Goal: Check status: Check status

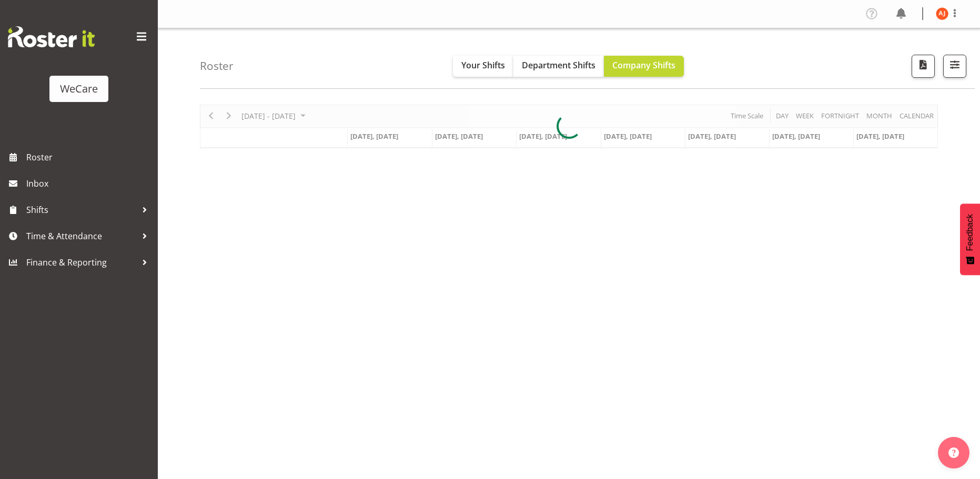
click at [213, 115] on div at bounding box center [569, 127] width 738 height 44
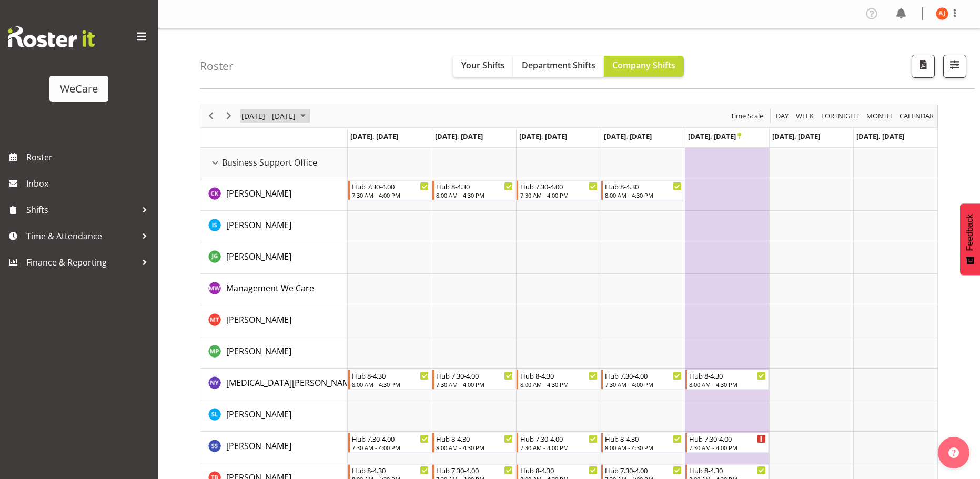
click at [309, 119] on span "October 2025" at bounding box center [303, 115] width 13 height 13
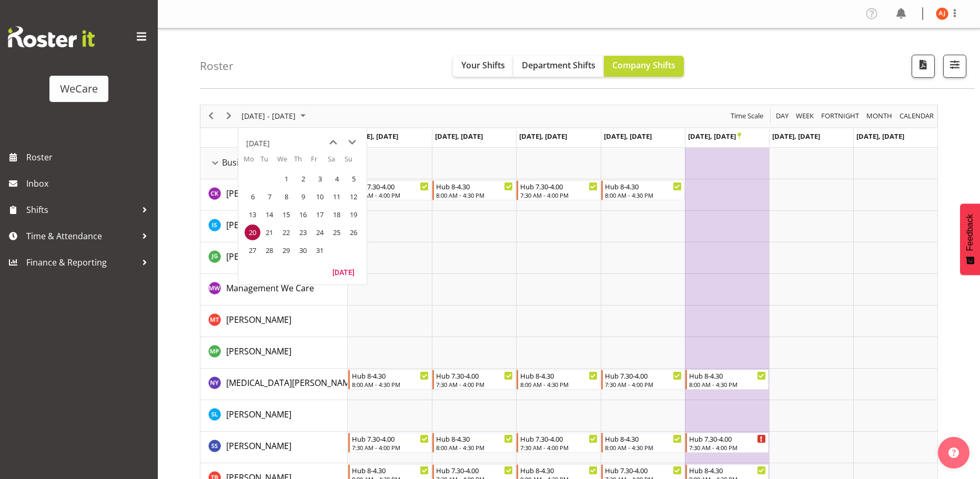
click at [275, 198] on span "7" at bounding box center [270, 197] width 16 height 16
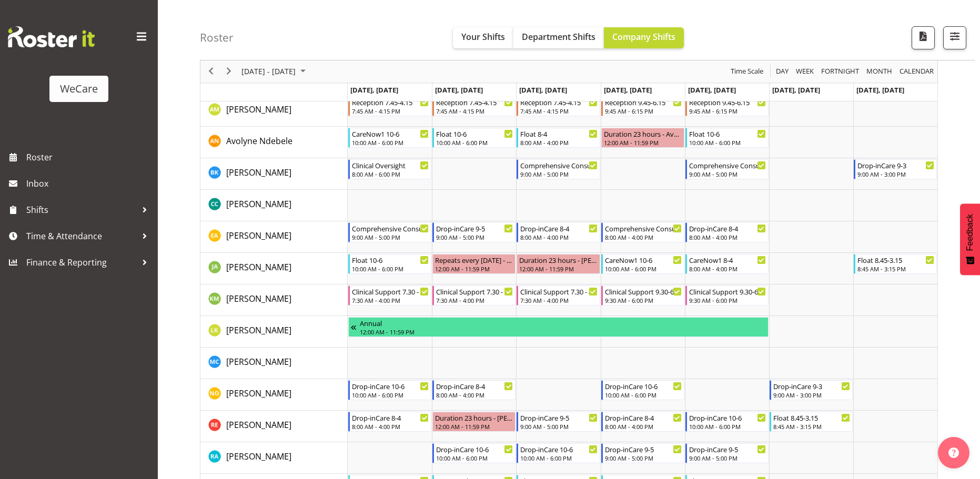
scroll to position [474, 0]
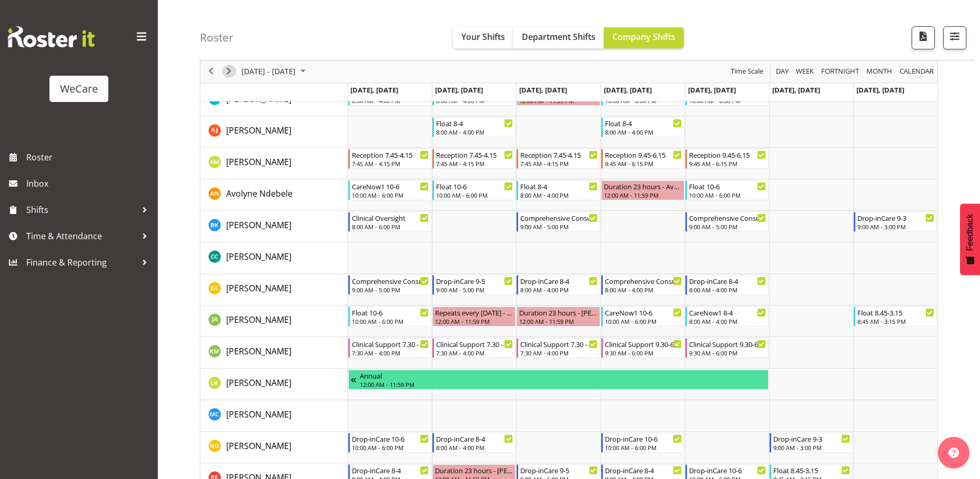
click at [233, 73] on span "Next" at bounding box center [229, 71] width 13 height 13
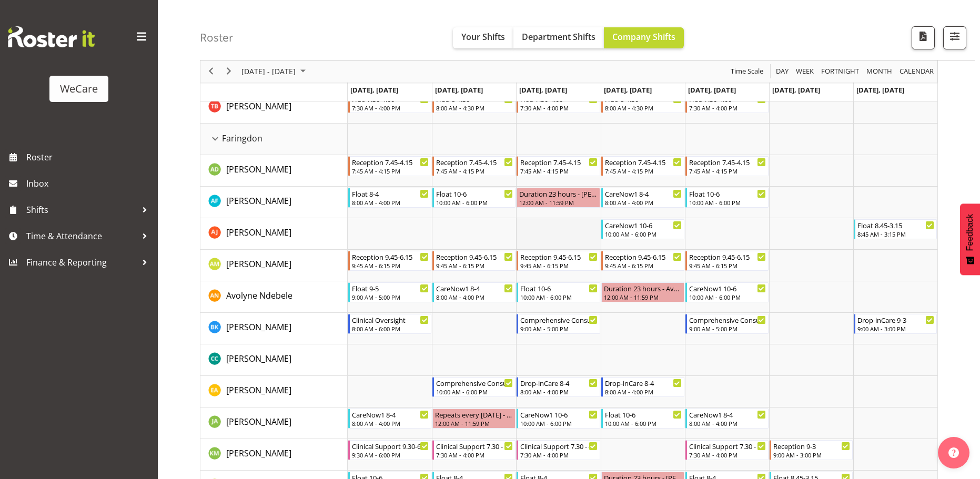
scroll to position [368, 0]
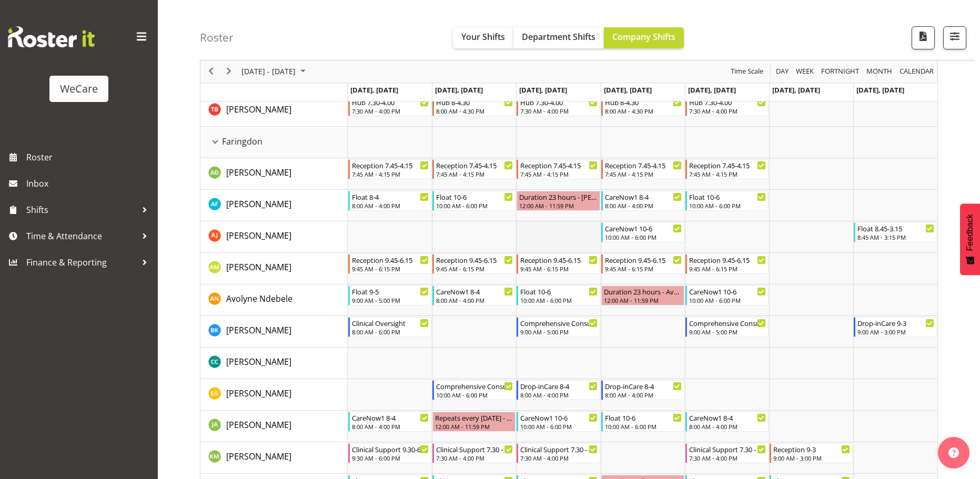
click at [559, 240] on td "Timeline Week of October 14, 2025" at bounding box center [558, 238] width 84 height 32
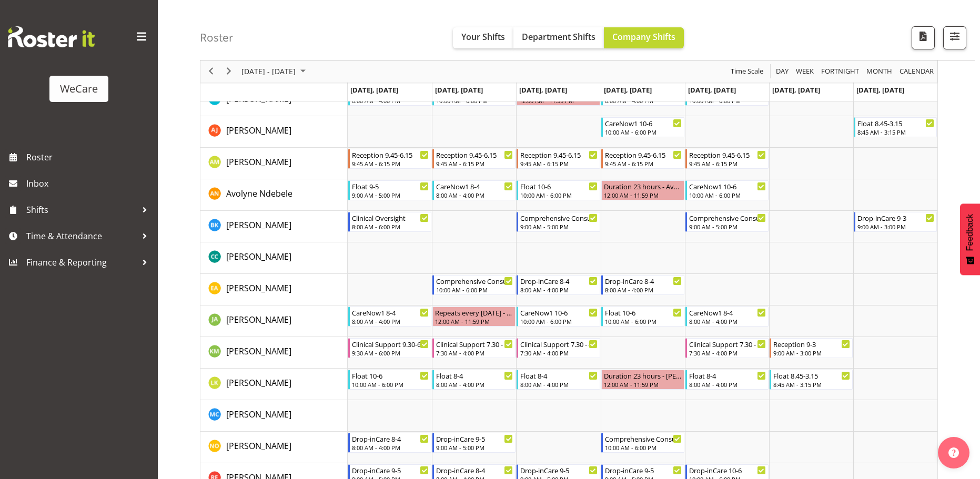
scroll to position [526, 0]
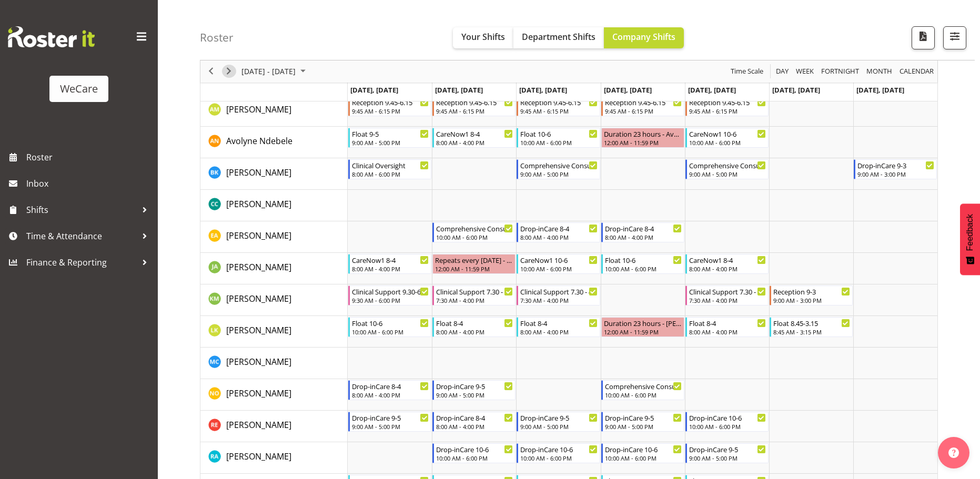
click at [225, 68] on span "Next" at bounding box center [229, 71] width 13 height 13
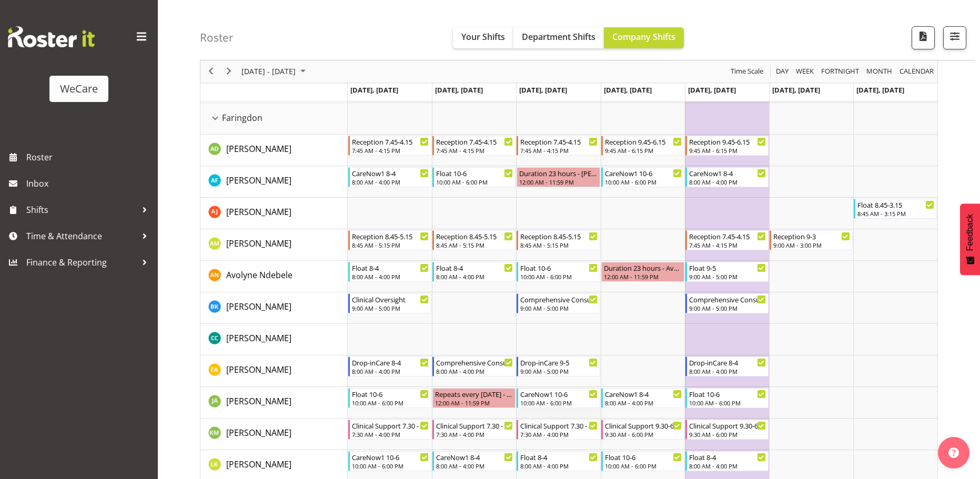
scroll to position [368, 0]
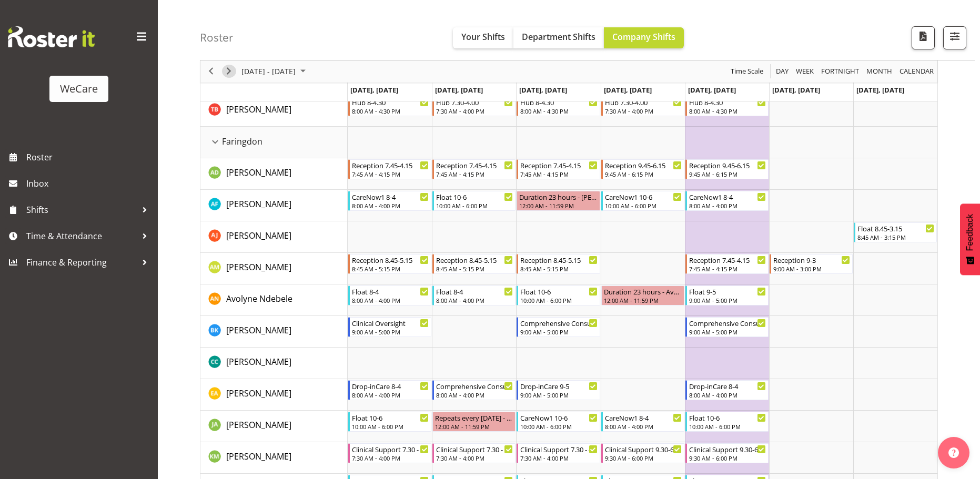
click at [235, 76] on span "Next" at bounding box center [229, 71] width 13 height 13
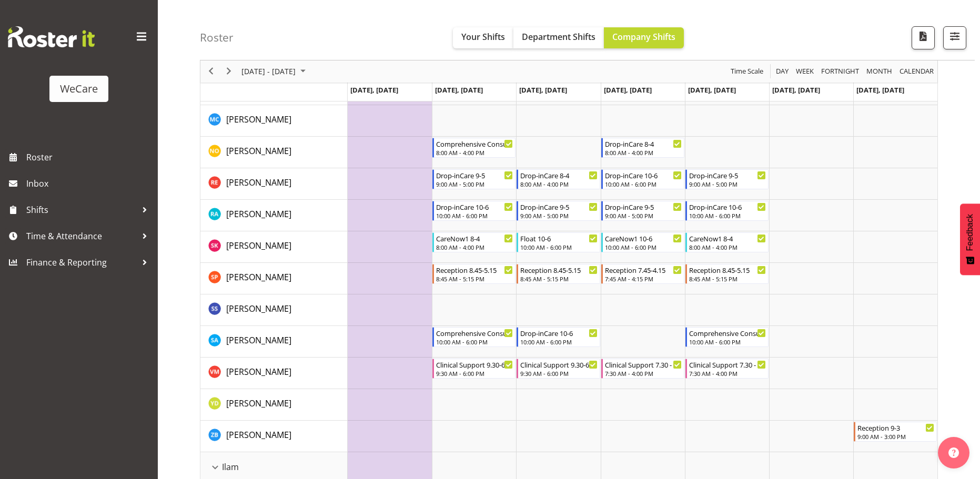
scroll to position [842, 0]
